Goal: Check status: Check status

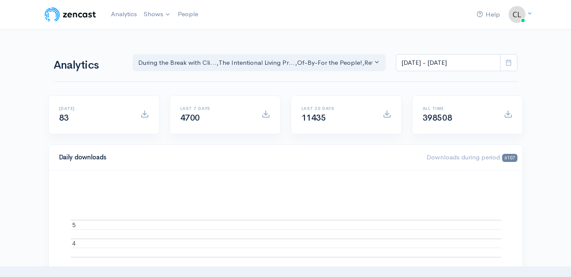
click at [507, 63] on icon at bounding box center [509, 62] width 6 height 6
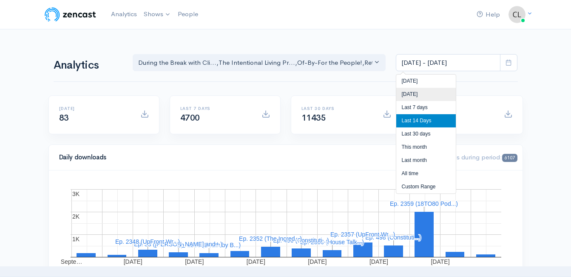
click at [443, 92] on li "[DATE]" at bounding box center [426, 94] width 60 height 13
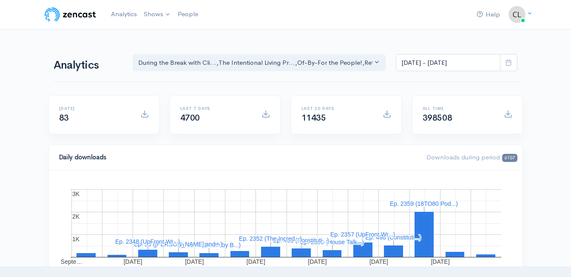
type input "[DATE] - [DATE]"
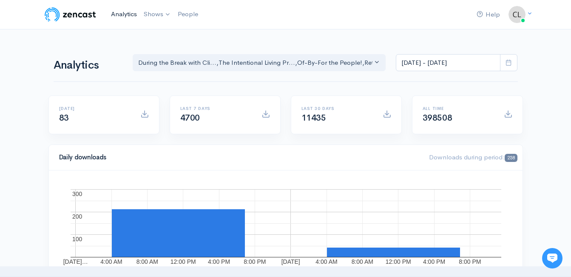
click at [128, 16] on link "Analytics" at bounding box center [124, 14] width 33 height 18
